Goal: Information Seeking & Learning: Check status

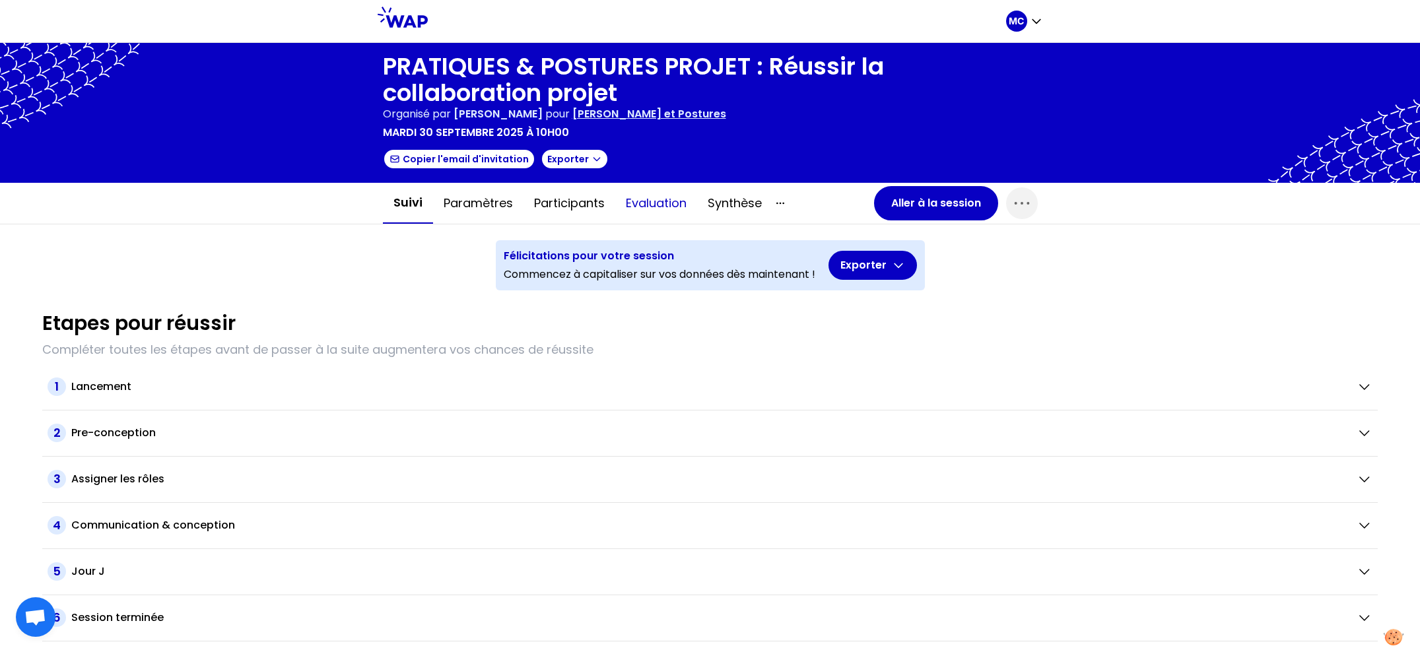
click at [662, 199] on button "Evaluation" at bounding box center [656, 204] width 82 height 40
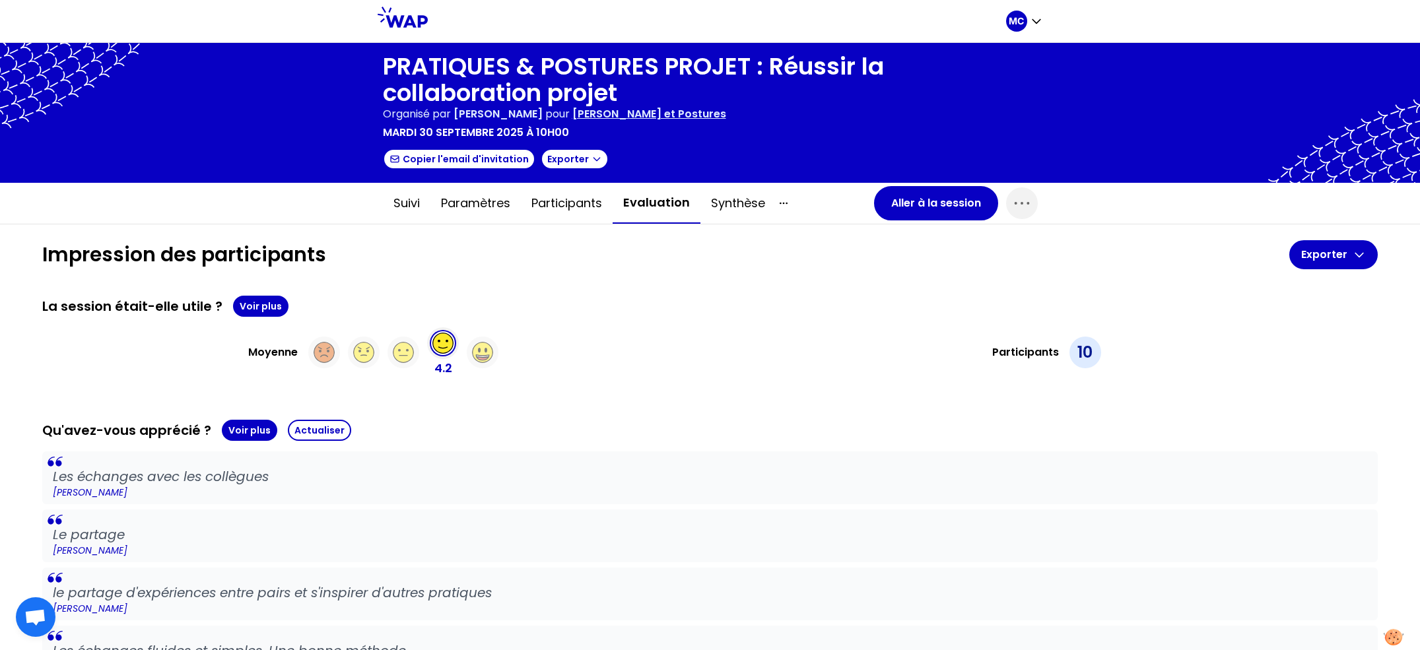
click at [556, 306] on div "La session était-elle utile ? Voir plus" at bounding box center [709, 306] width 1335 height 21
click at [269, 302] on button "Voir plus" at bounding box center [260, 306] width 55 height 21
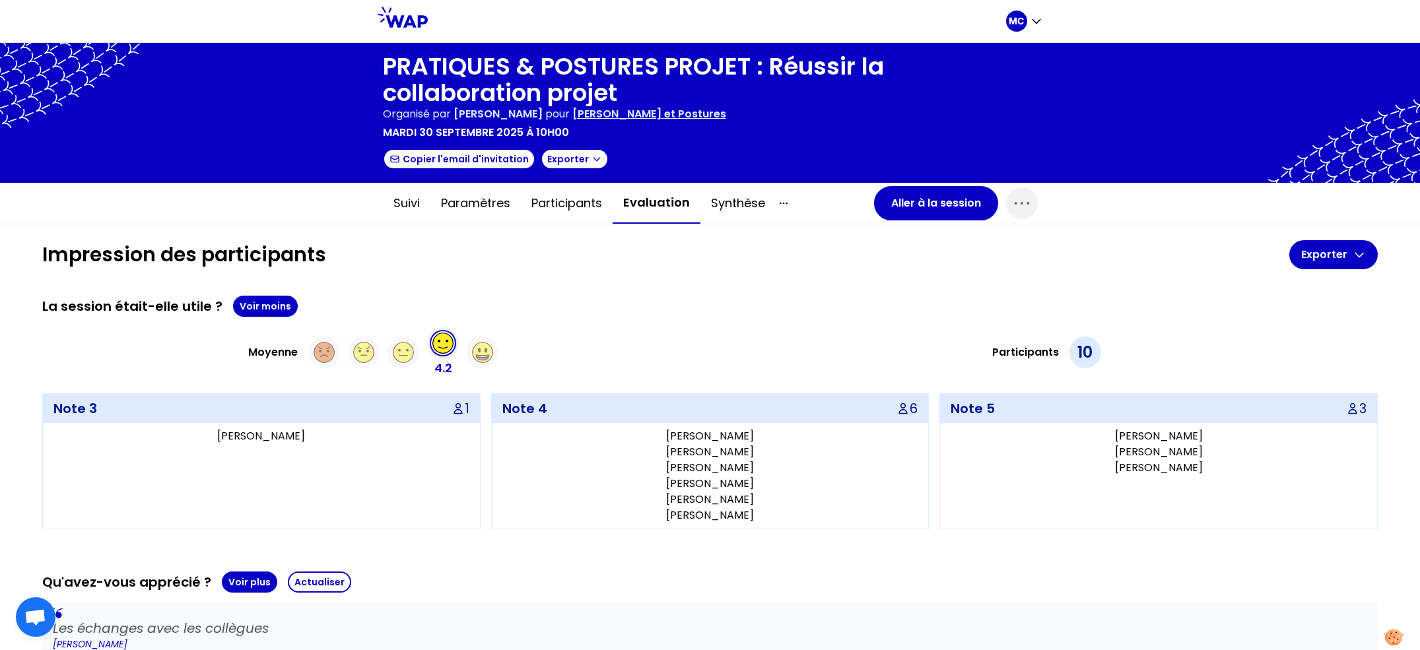
click at [684, 384] on div "Moyenne 4.2 Participants 10 Note 3 1 Julie HEBERT Note 4 6 Thomas BALOUS Luce P…" at bounding box center [709, 428] width 1335 height 202
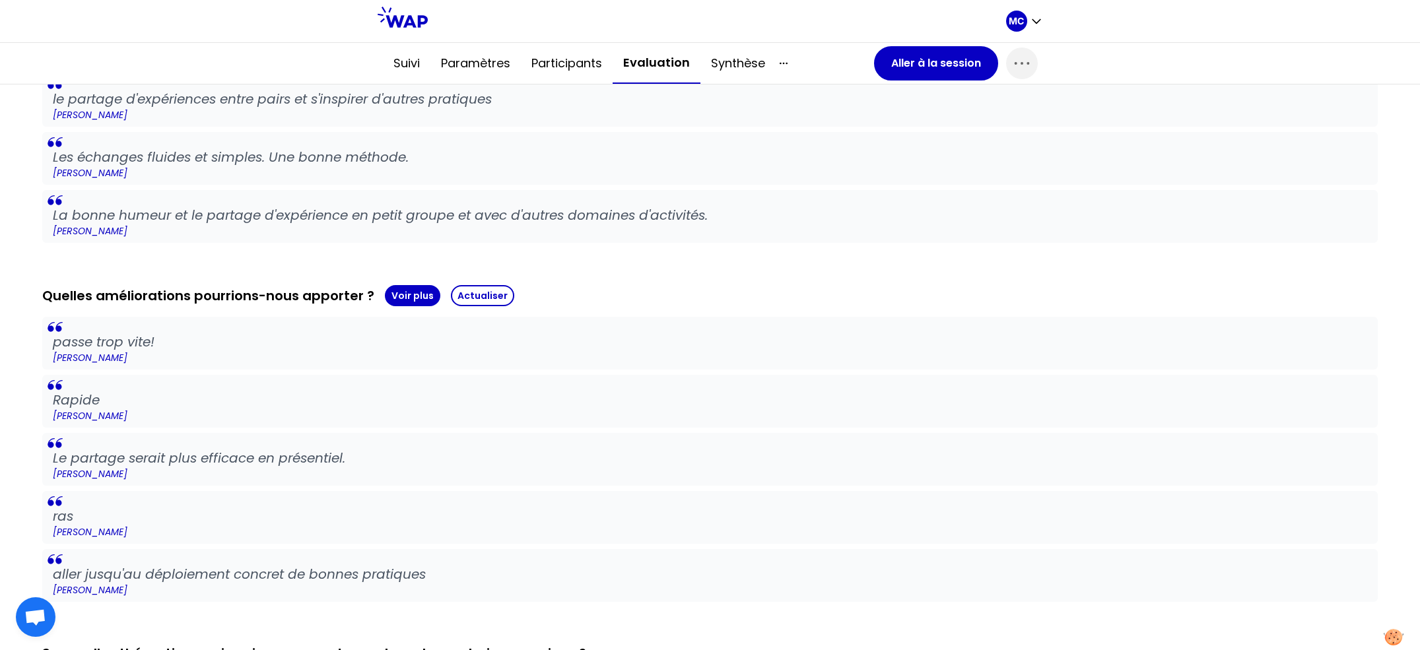
scroll to position [642, 0]
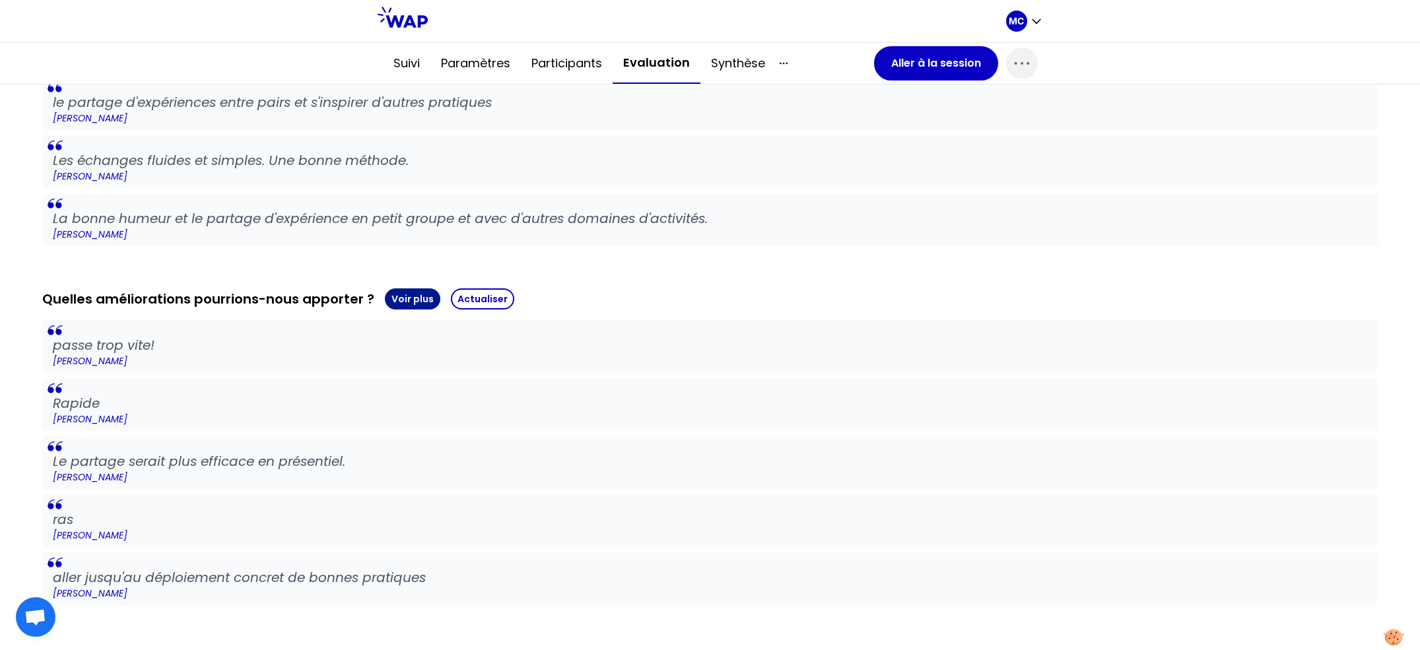
click at [391, 295] on button "Voir plus" at bounding box center [412, 298] width 55 height 21
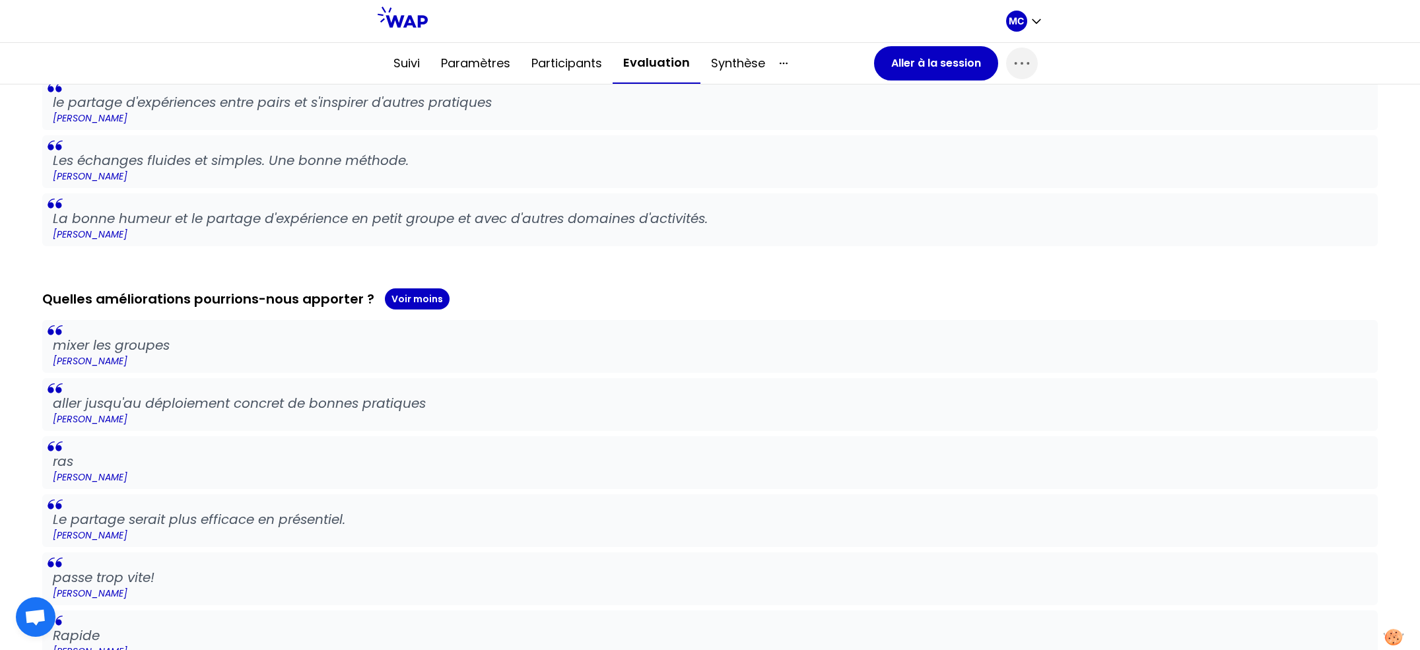
click at [569, 422] on p "Manuel Tillaux" at bounding box center [710, 419] width 1314 height 13
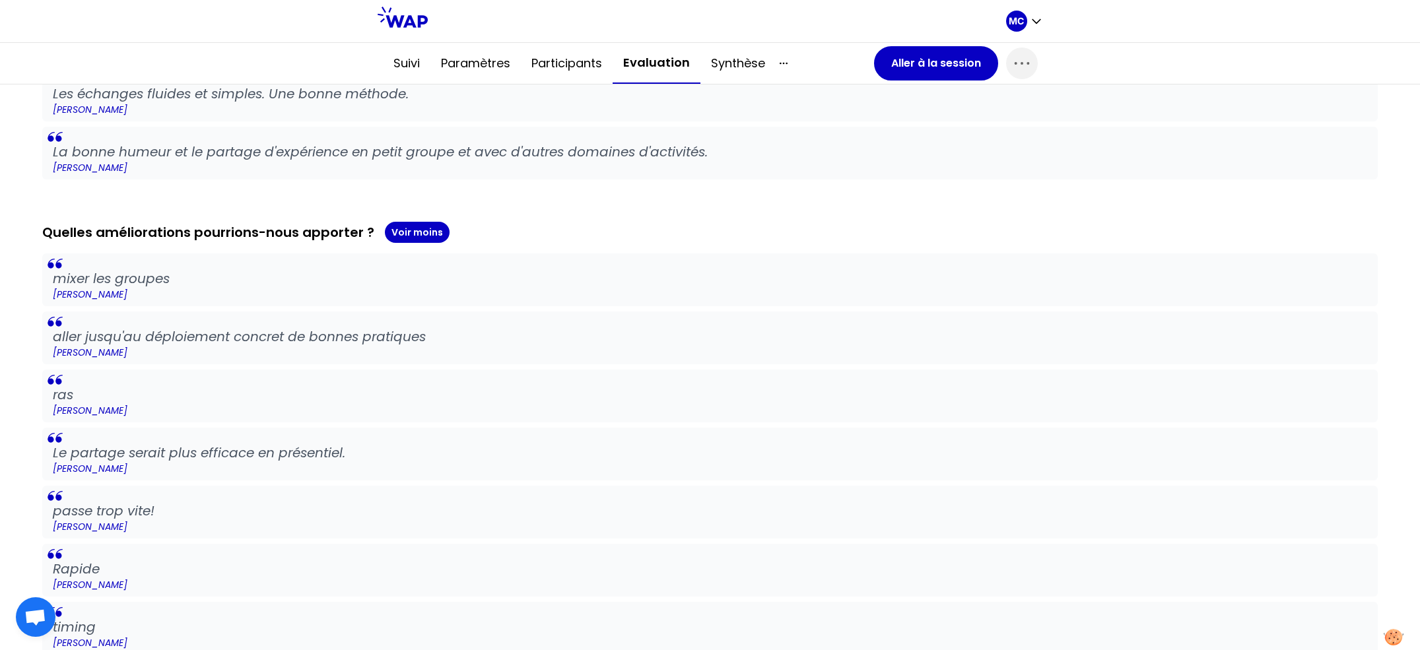
scroll to position [879, 0]
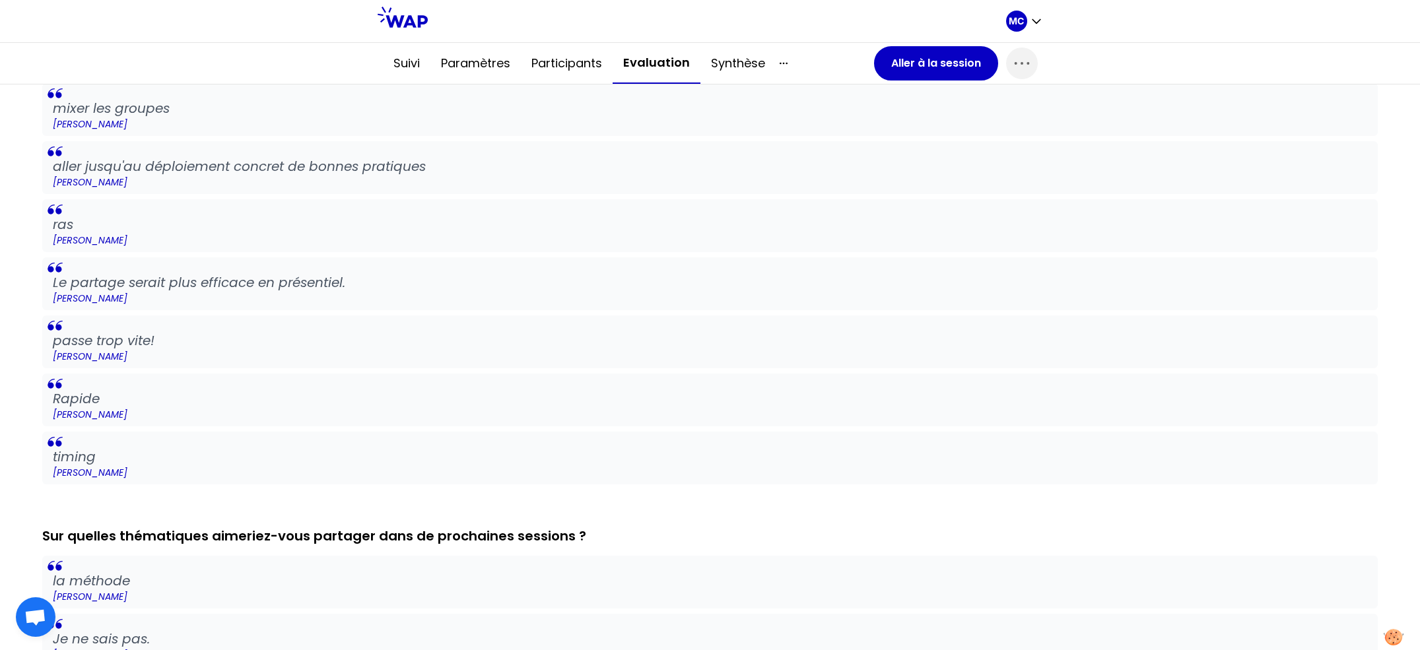
click at [570, 421] on blockquote "Rapide WIRTON ANTOINE" at bounding box center [709, 400] width 1335 height 53
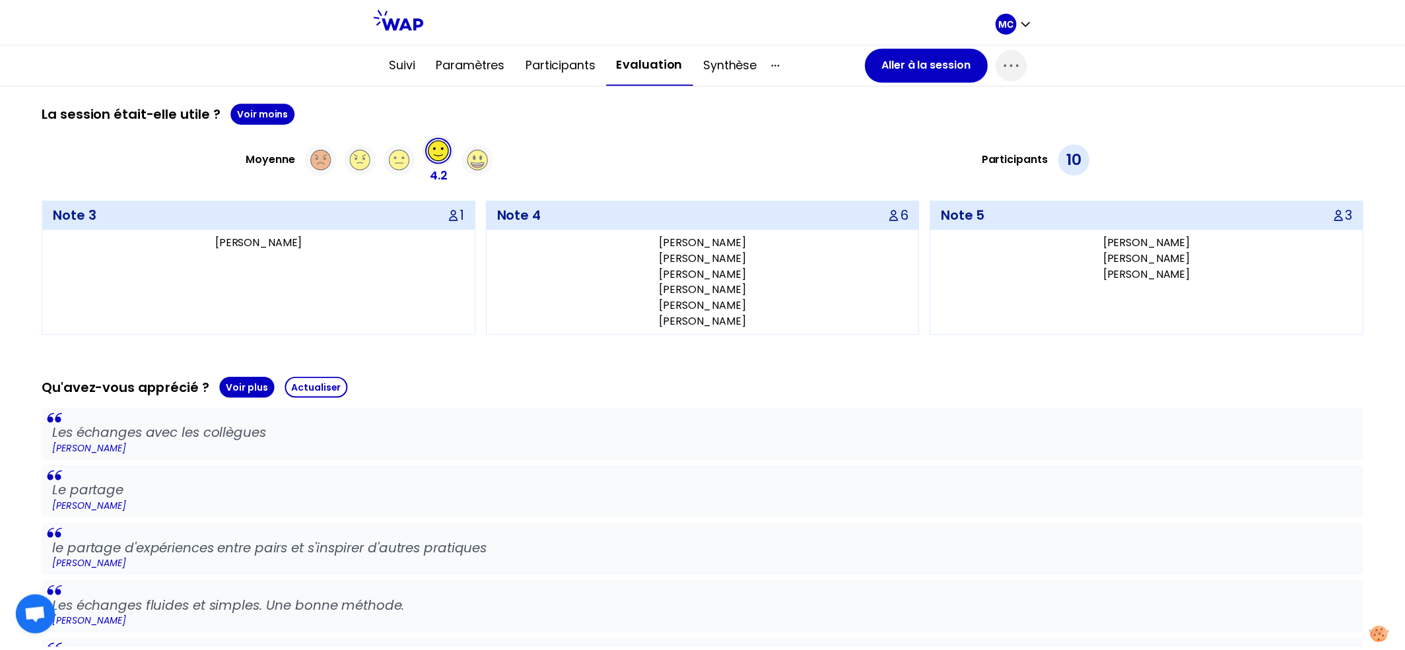
scroll to position [0, 0]
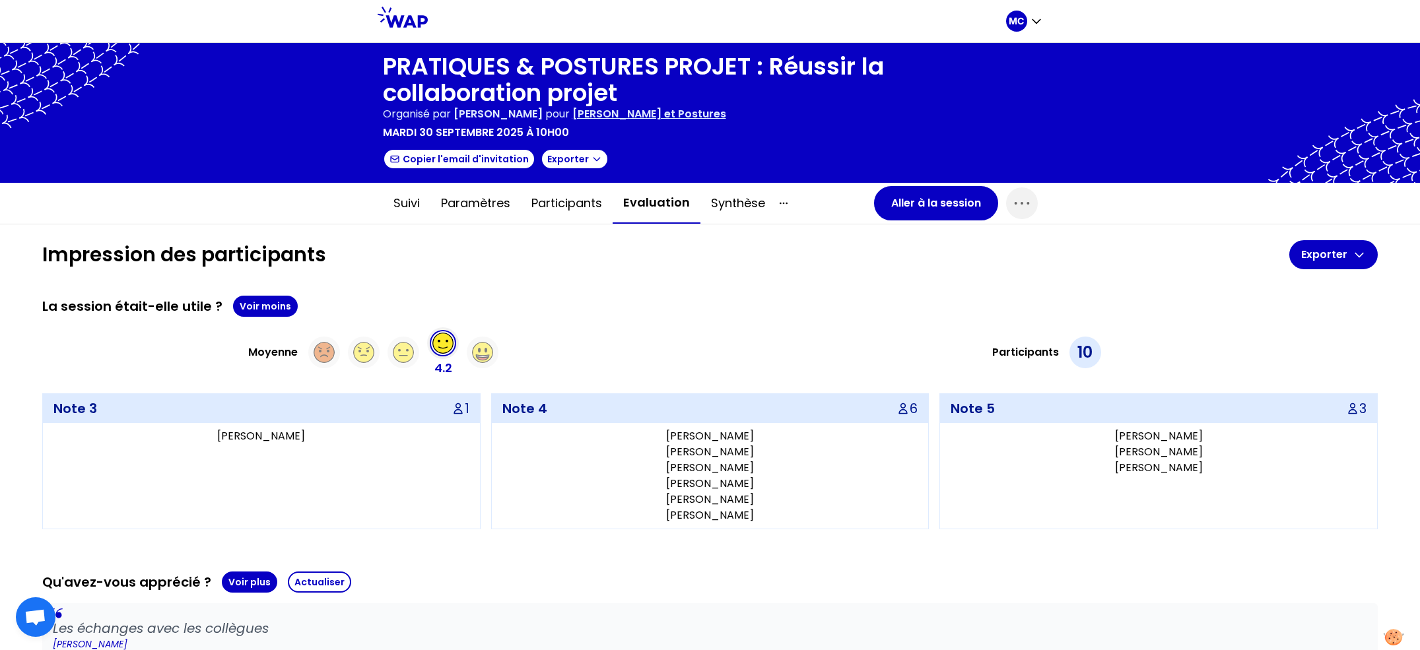
click at [651, 321] on div "La session était-elle utile ? Voir moins Moyenne 4.2 Participants 10 Note 3 1 J…" at bounding box center [709, 413] width 1335 height 234
click at [636, 123] on div "PRATIQUES & POSTURES PROJET : Réussir la collaboration projet Organisé par Mari…" at bounding box center [710, 112] width 655 height 119
click at [663, 113] on p "[PERSON_NAME] et Postures" at bounding box center [649, 114] width 154 height 16
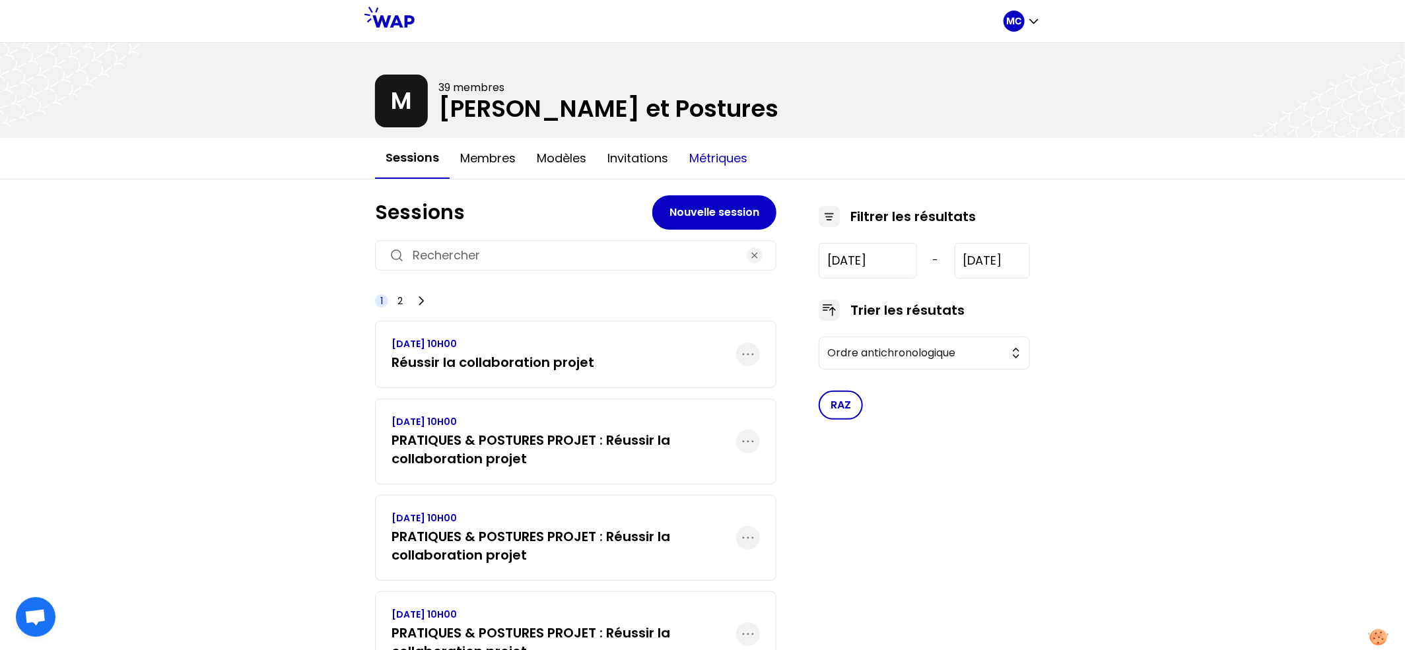
click at [750, 144] on button "Métriques" at bounding box center [718, 159] width 79 height 40
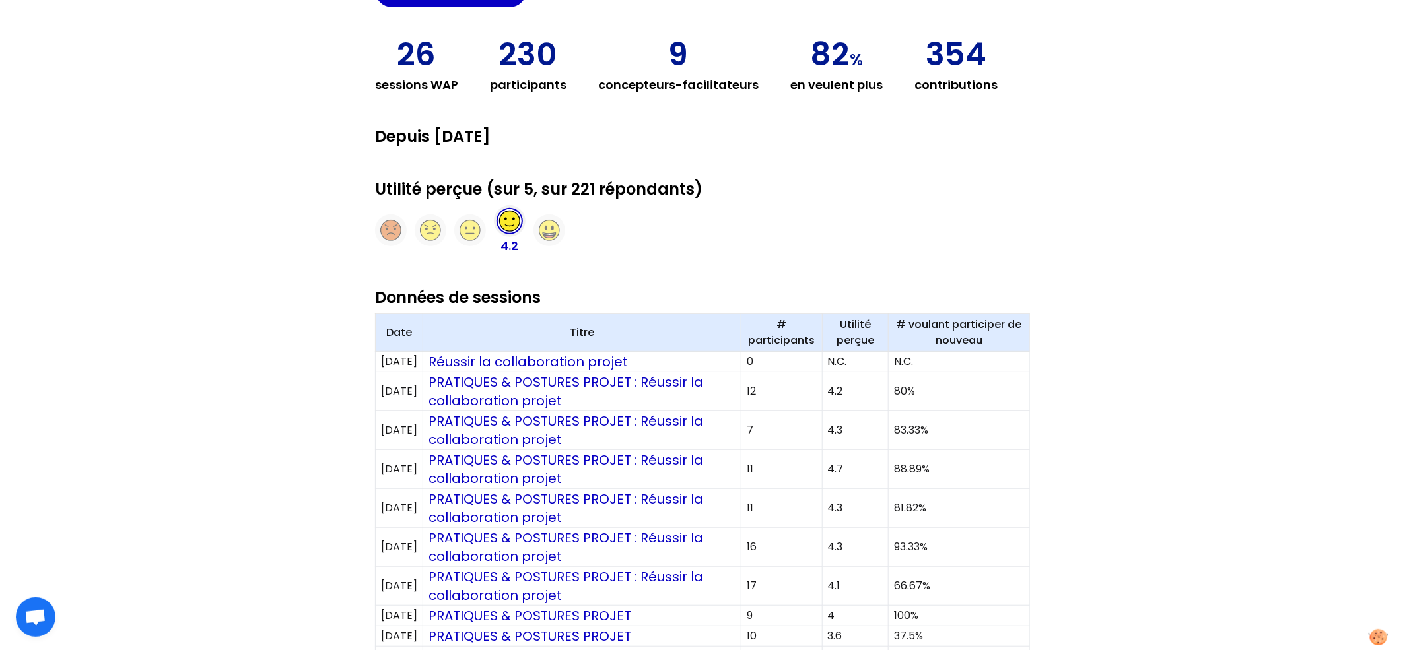
scroll to position [413, 0]
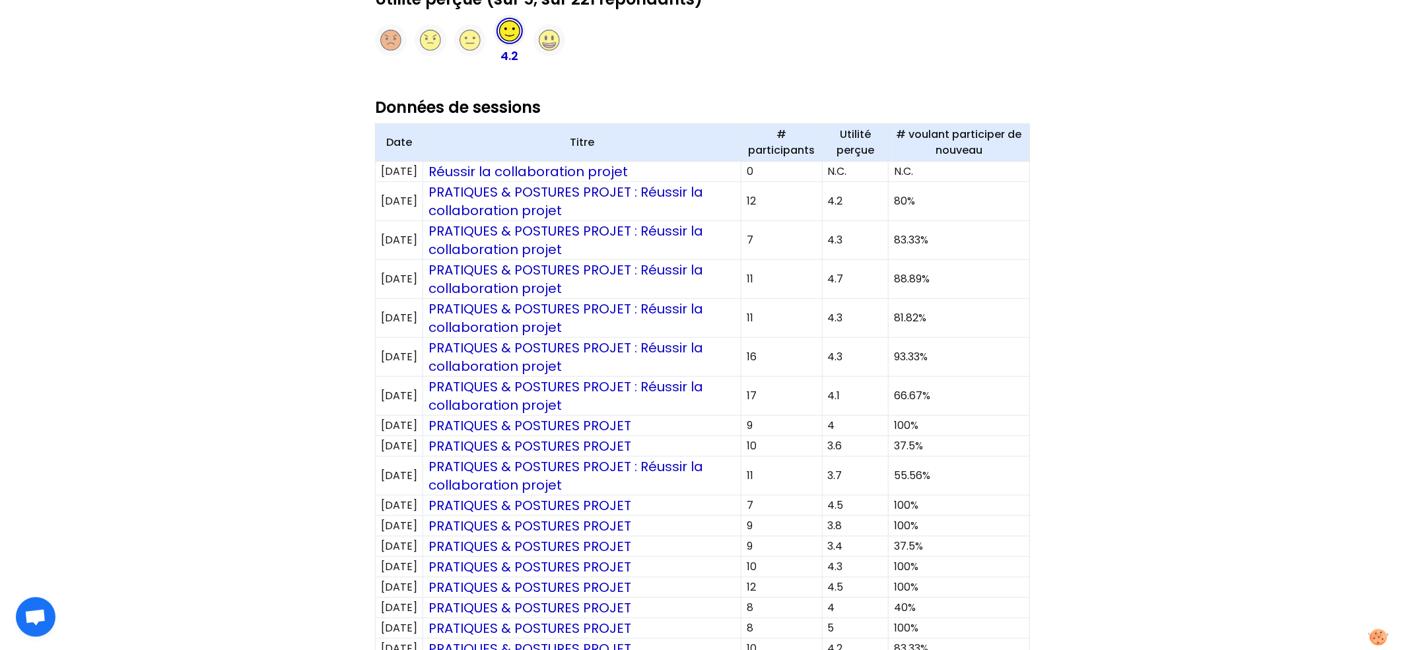
click at [1110, 227] on div "MC M 39 membres Matmut Pratiques et Postures Sessions Membres Modèles Invitatio…" at bounding box center [702, 388] width 1405 height 1603
click at [1061, 424] on div "MC M 39 membres Matmut Pratiques et Postures Sessions Membres Modèles Invitatio…" at bounding box center [702, 388] width 1405 height 1603
drag, startPoint x: 1011, startPoint y: 409, endPoint x: 1011, endPoint y: 458, distance: 48.8
click at [1011, 458] on tbody "19/11/2025 Réussir la collaboration projet 0 N.C. N.C. 30/09/2025 PRATIQUES & P…" at bounding box center [703, 492] width 654 height 661
drag, startPoint x: 982, startPoint y: 455, endPoint x: 690, endPoint y: 455, distance: 292.4
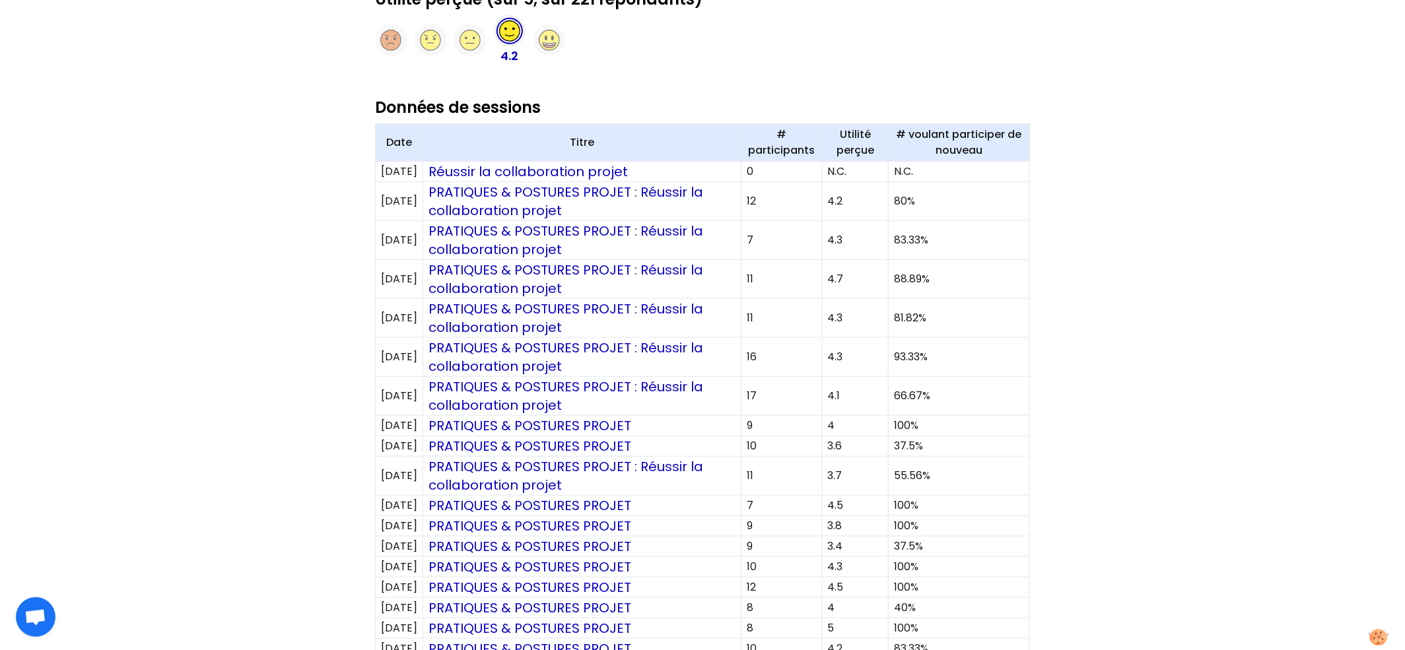
click at [690, 455] on tr "03/10/2024 PRATIQUES & POSTURES PROJET 10 3.6 37.5%" at bounding box center [703, 446] width 654 height 20
click at [1145, 459] on div "MC M 39 membres Matmut Pratiques et Postures Sessions Membres Modèles Invitatio…" at bounding box center [702, 388] width 1405 height 1603
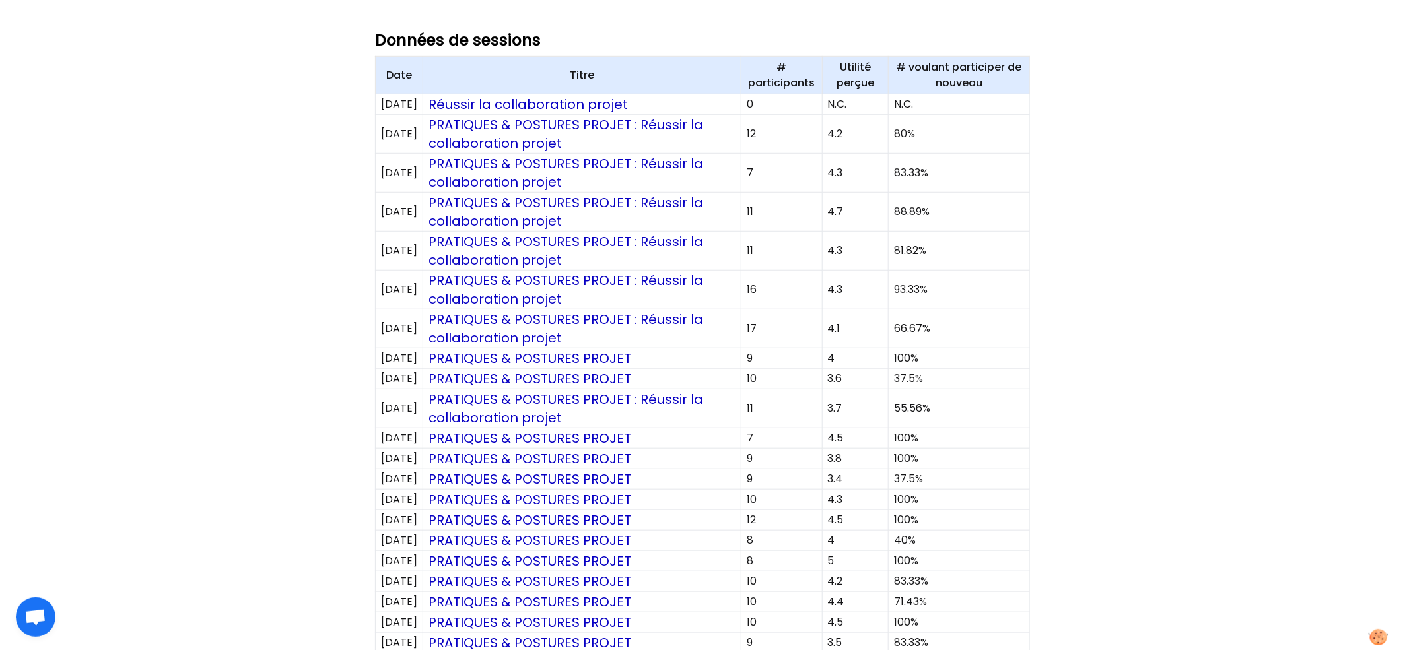
click at [1048, 365] on div "MC M 39 membres Matmut Pratiques et Postures Sessions Membres Modèles Invitatio…" at bounding box center [702, 321] width 1405 height 1603
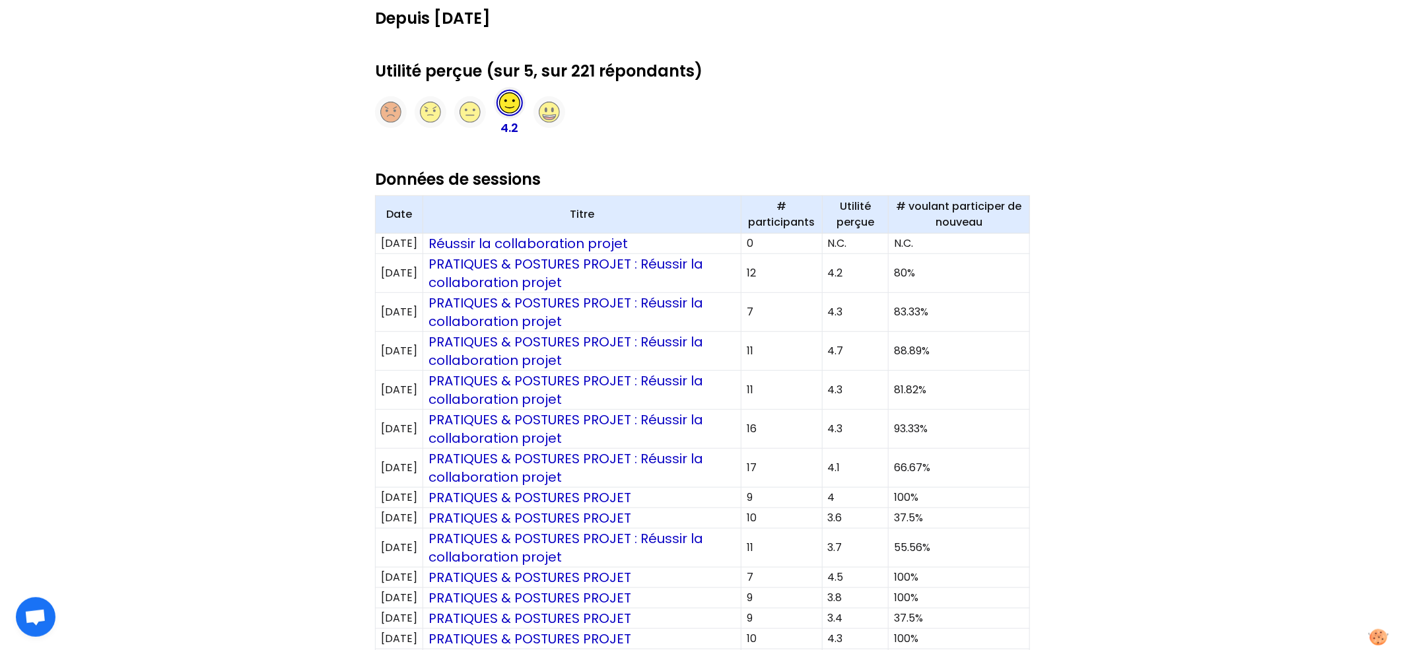
scroll to position [510, 0]
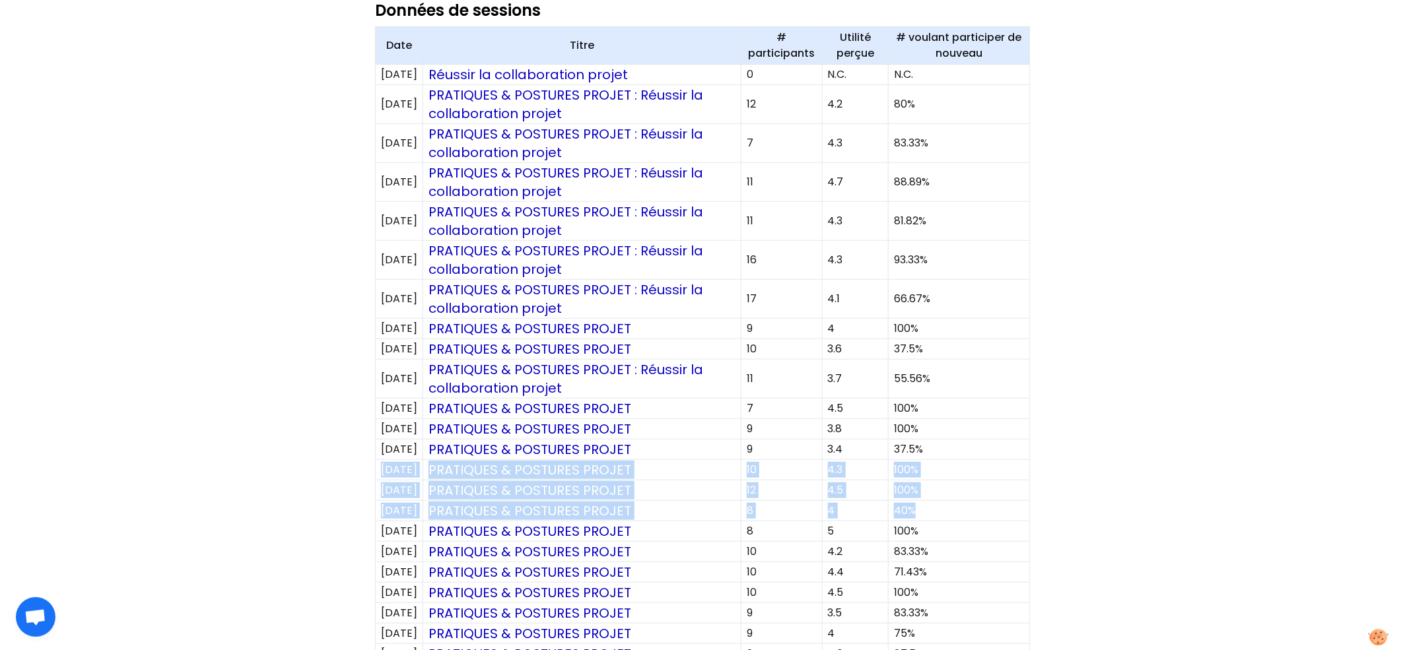
drag, startPoint x: 972, startPoint y: 519, endPoint x: 966, endPoint y: 456, distance: 63.0
click at [966, 456] on tbody "19/11/2025 Réussir la collaboration projet 0 N.C. N.C. 30/09/2025 PRATIQUES & P…" at bounding box center [703, 395] width 654 height 661
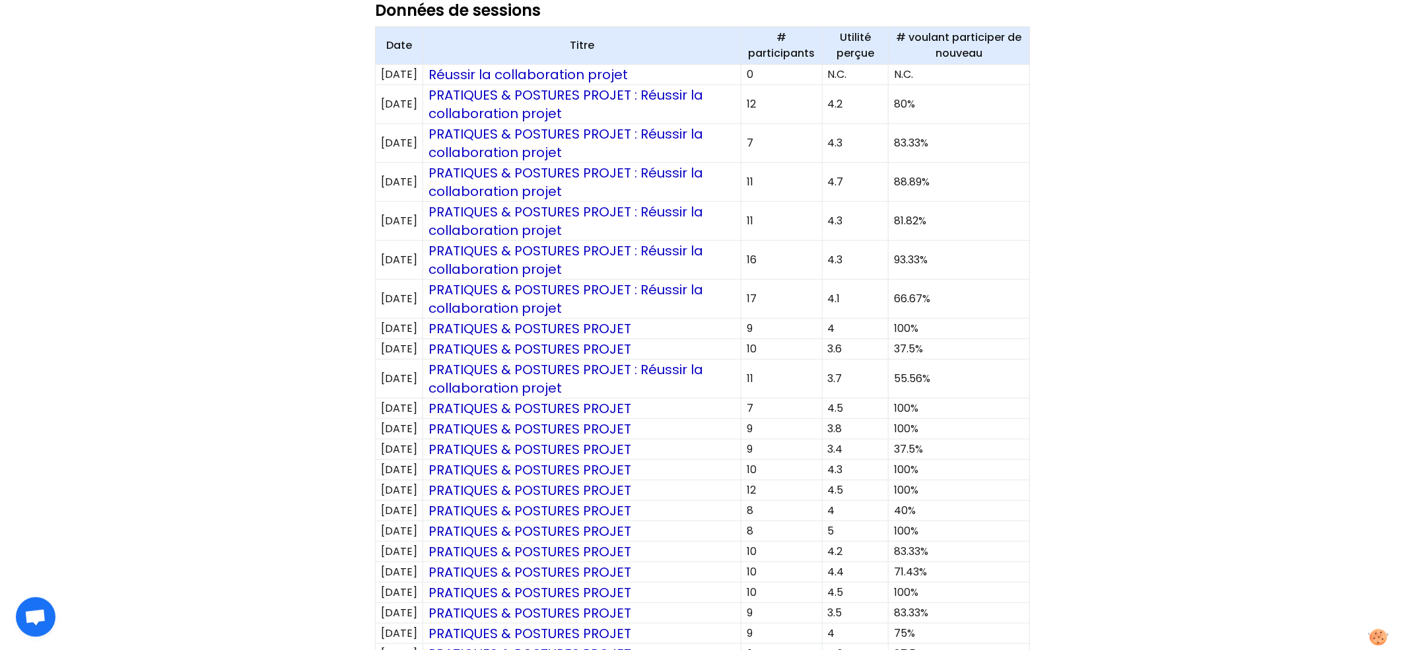
click at [1085, 405] on div "MC M 39 membres Matmut Pratiques et Postures Sessions Membres Modèles Invitatio…" at bounding box center [702, 291] width 1405 height 1603
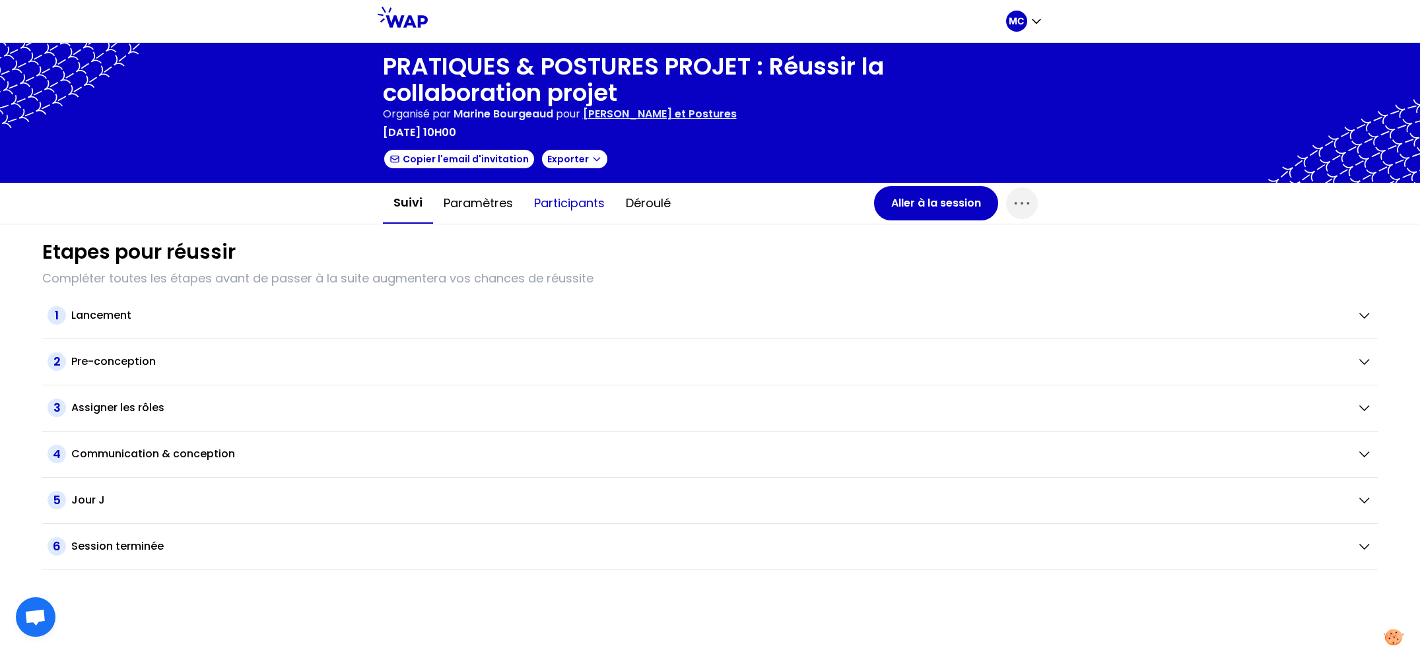
click at [539, 197] on button "Participants" at bounding box center [569, 204] width 92 height 40
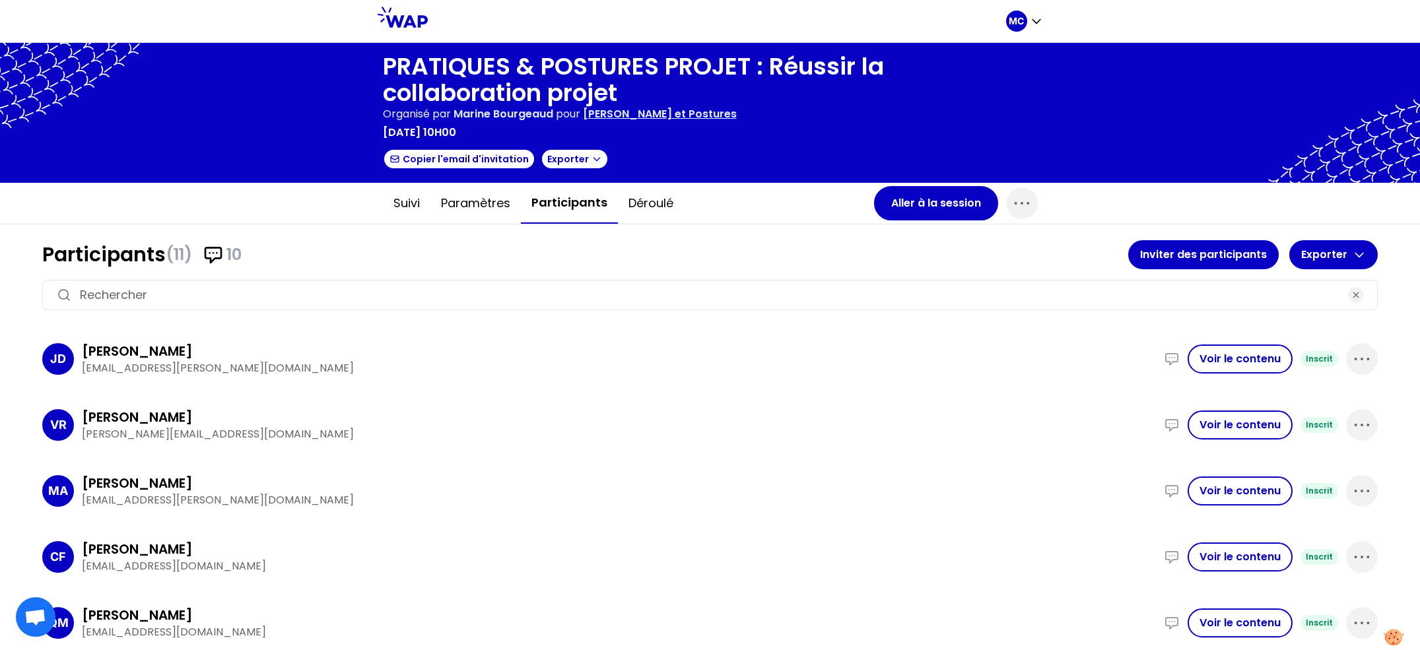
click at [710, 213] on div "Suivi Paramètres Participants Déroulé" at bounding box center [628, 203] width 491 height 41
click at [652, 209] on button "Déroulé" at bounding box center [651, 204] width 66 height 40
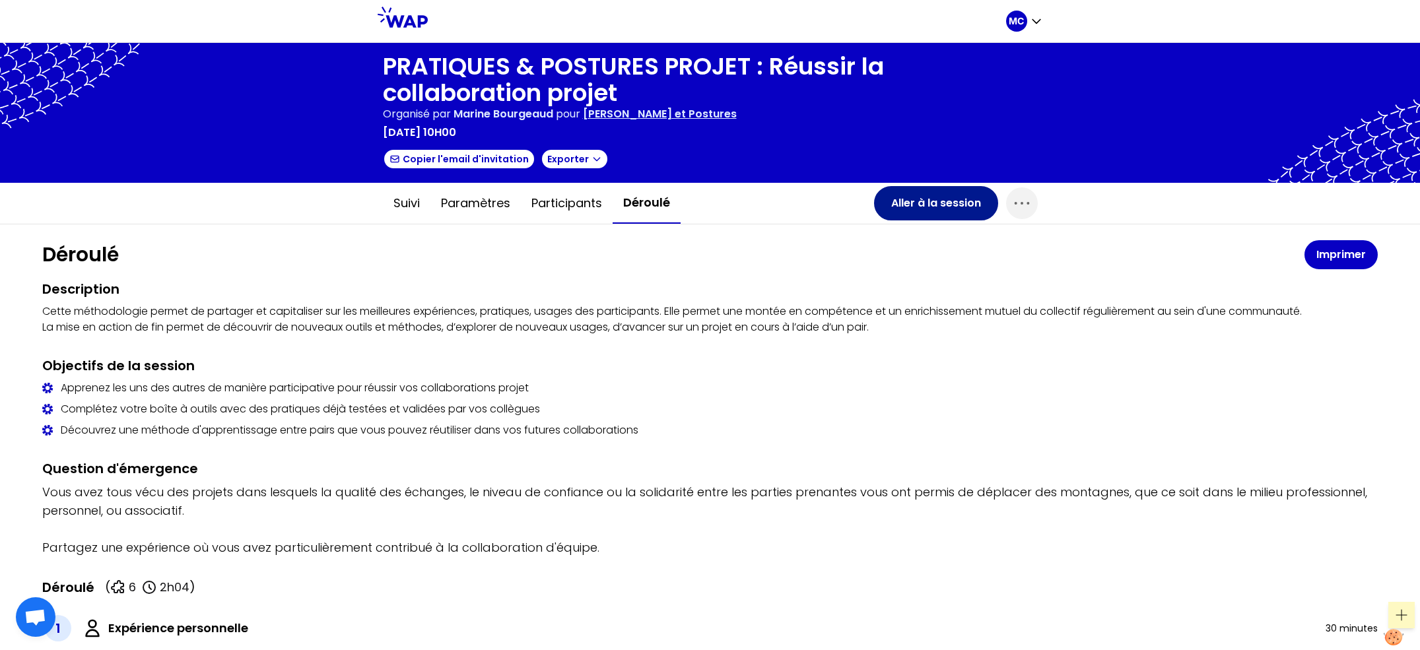
click at [916, 208] on button "Aller à la session" at bounding box center [936, 203] width 124 height 34
click at [486, 209] on button "Paramètres" at bounding box center [475, 204] width 90 height 40
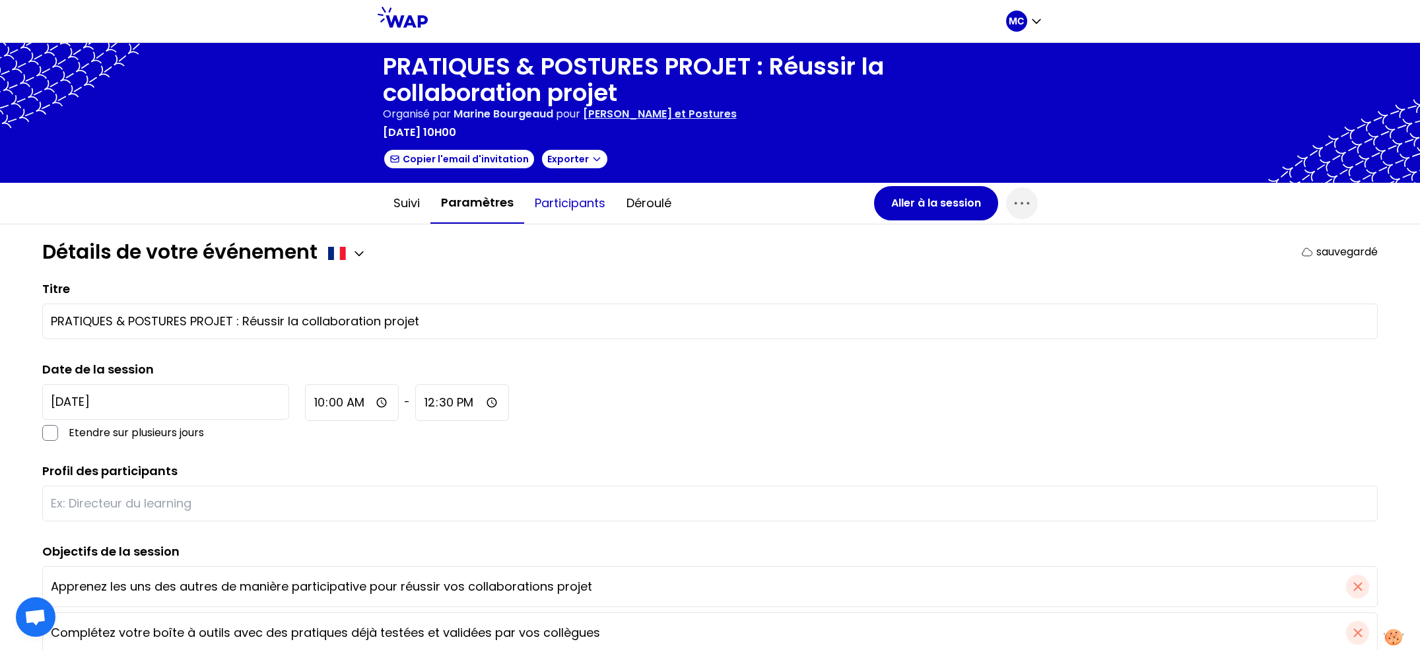
click at [570, 203] on button "Participants" at bounding box center [570, 204] width 92 height 40
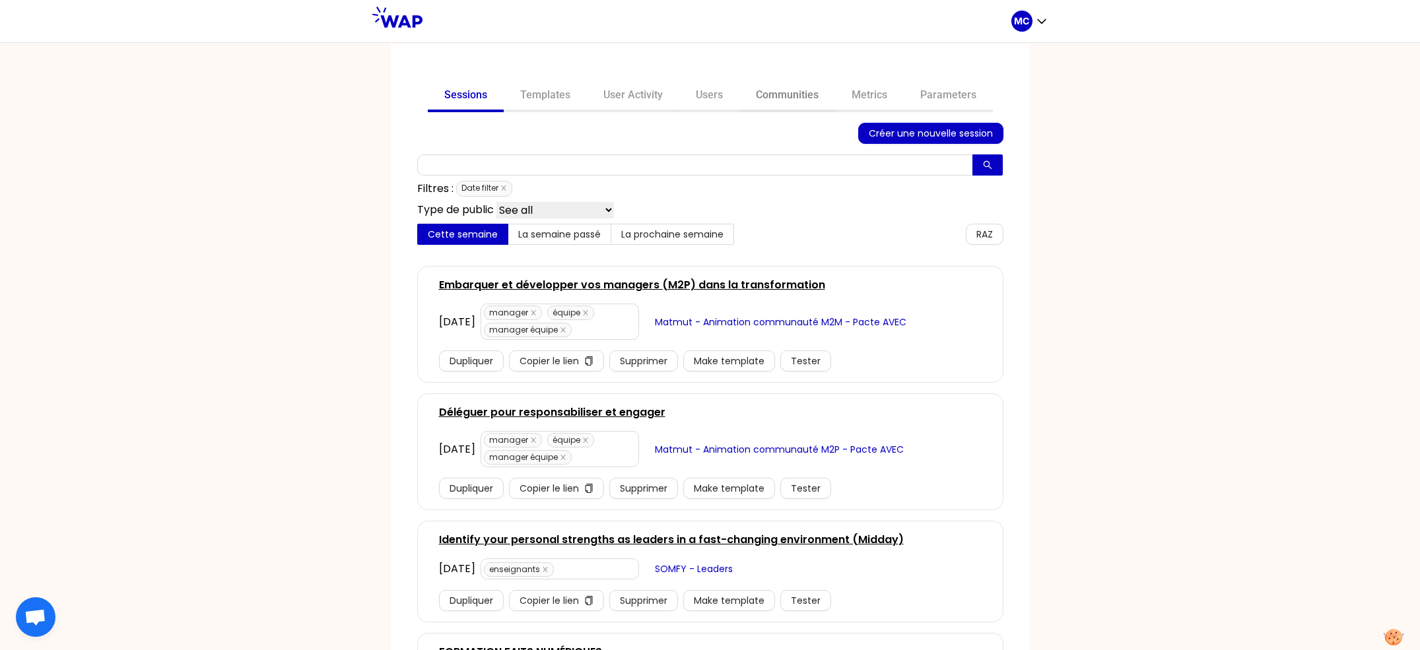
click at [789, 107] on link "Communities" at bounding box center [787, 97] width 96 height 32
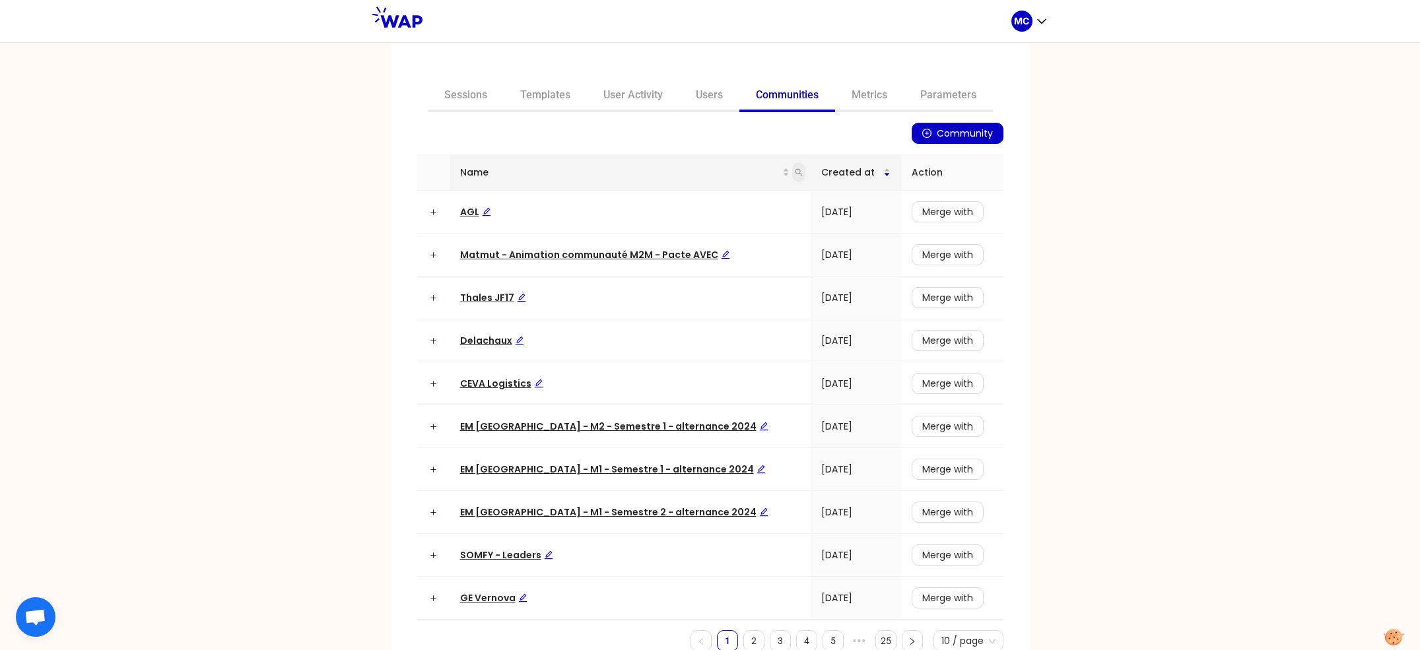
click at [795, 174] on icon "search" at bounding box center [798, 172] width 7 height 7
type input "cnam"
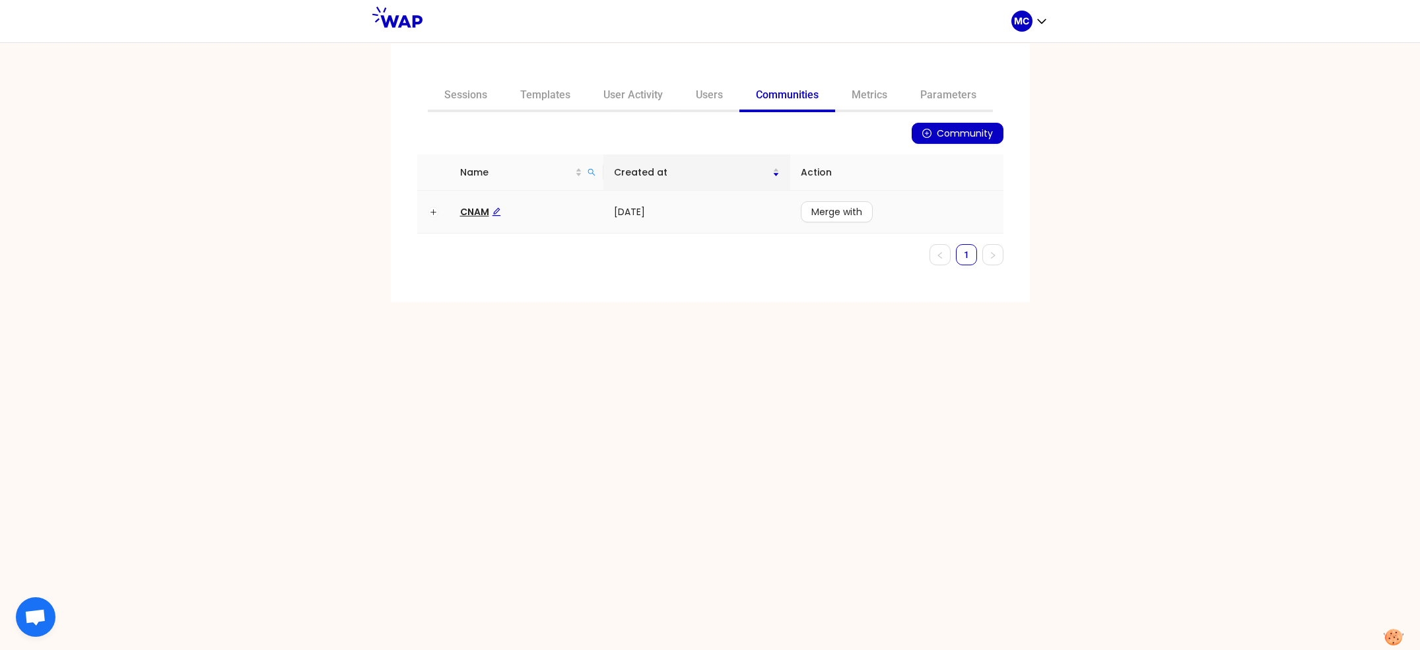
click at [479, 205] on span "CNAM" at bounding box center [480, 211] width 41 height 13
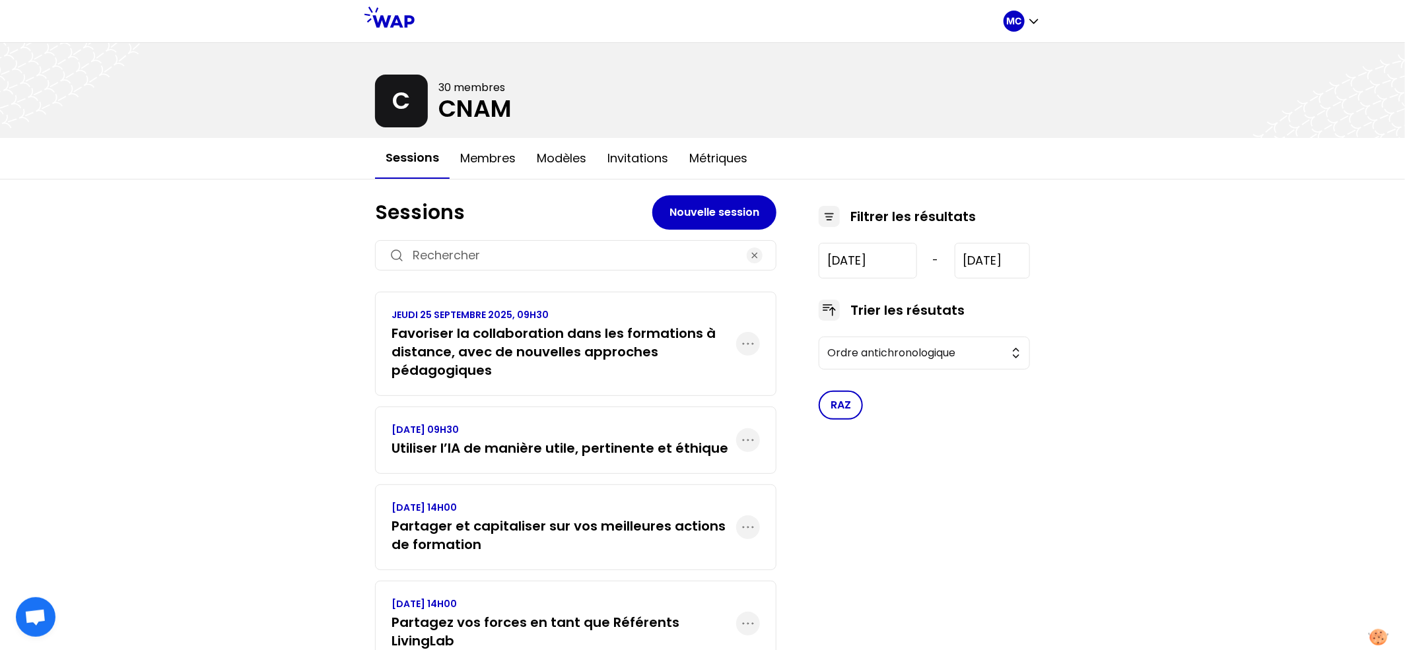
click at [248, 462] on div "MC C 30 membres CNAM Sessions Membres Modèles Invitations Métriques Sessions No…" at bounding box center [702, 354] width 1405 height 709
click at [734, 153] on button "Métriques" at bounding box center [718, 159] width 79 height 40
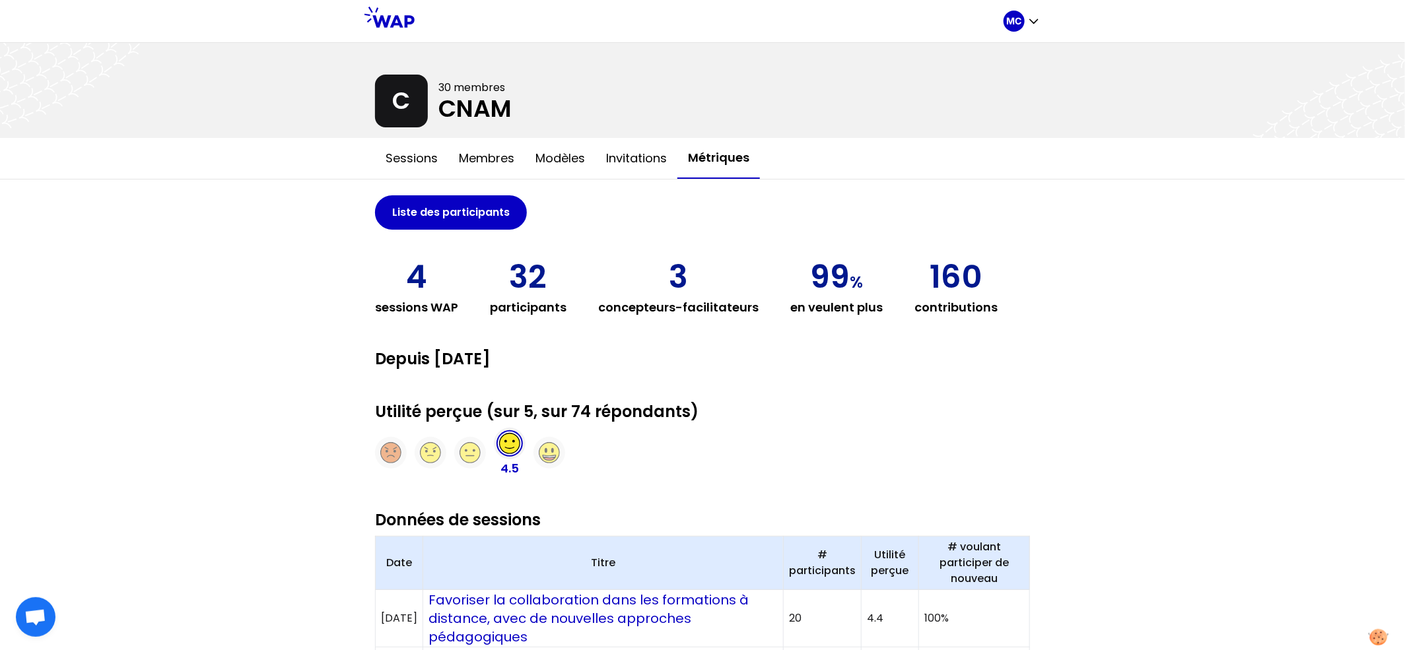
scroll to position [482, 0]
